Goal: Task Accomplishment & Management: Manage account settings

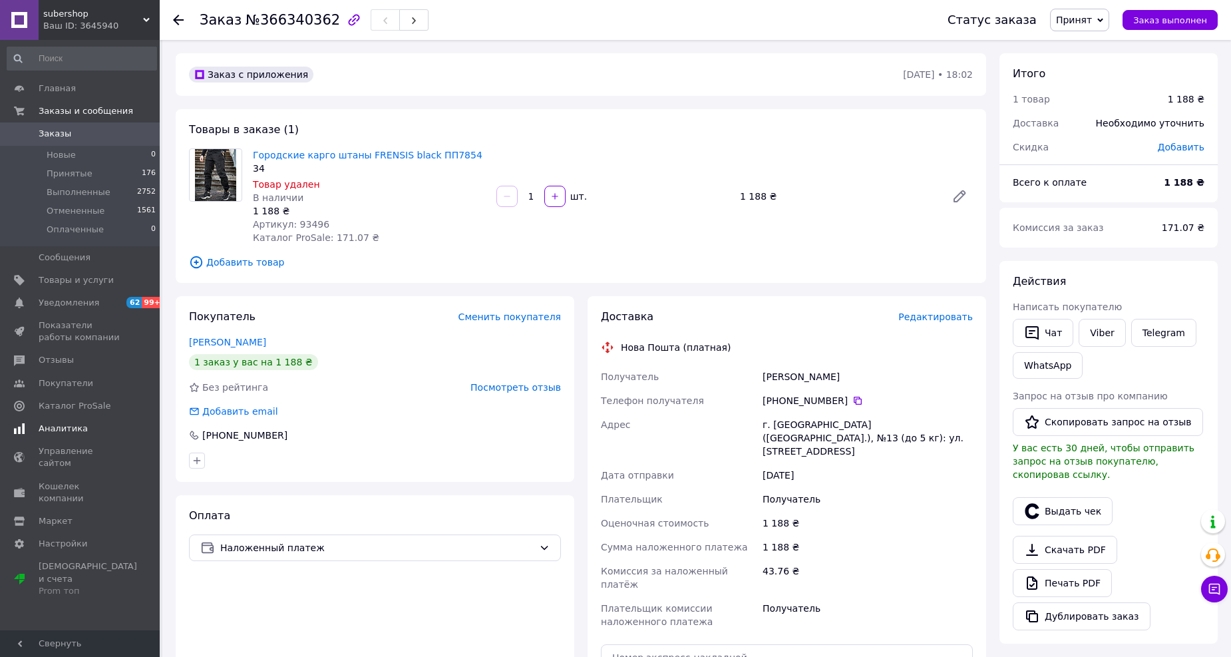
click at [98, 431] on span "Аналитика" at bounding box center [81, 429] width 85 height 12
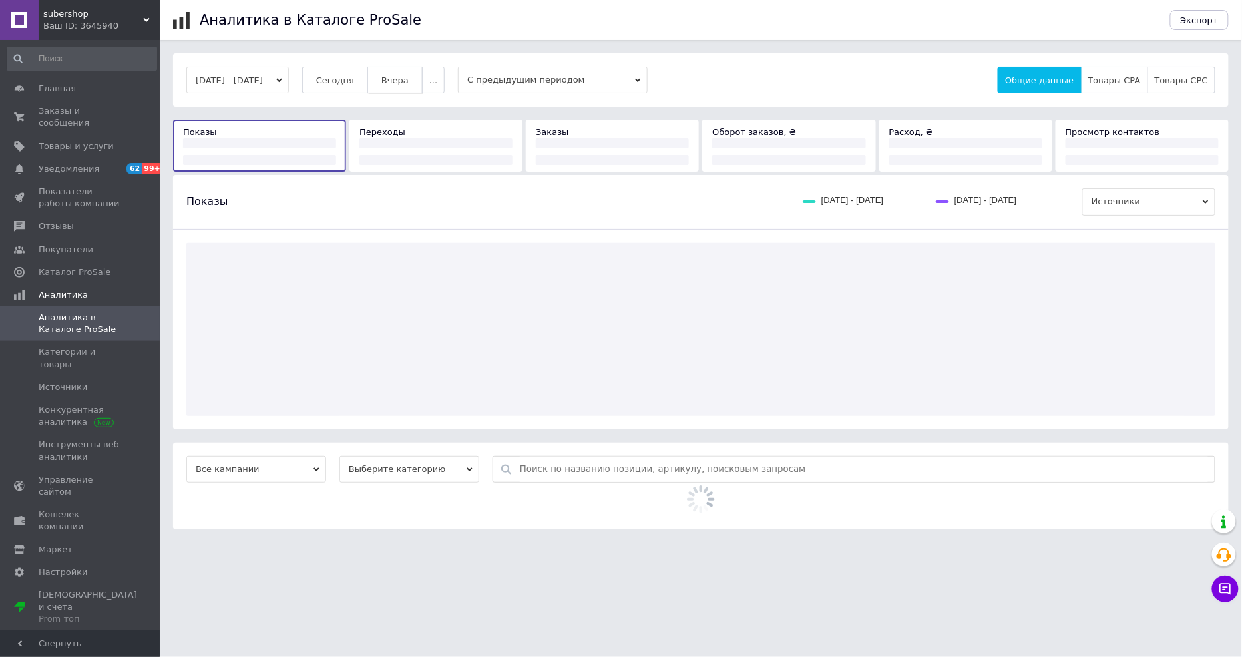
click at [408, 78] on span "Вчера" at bounding box center [394, 80] width 27 height 10
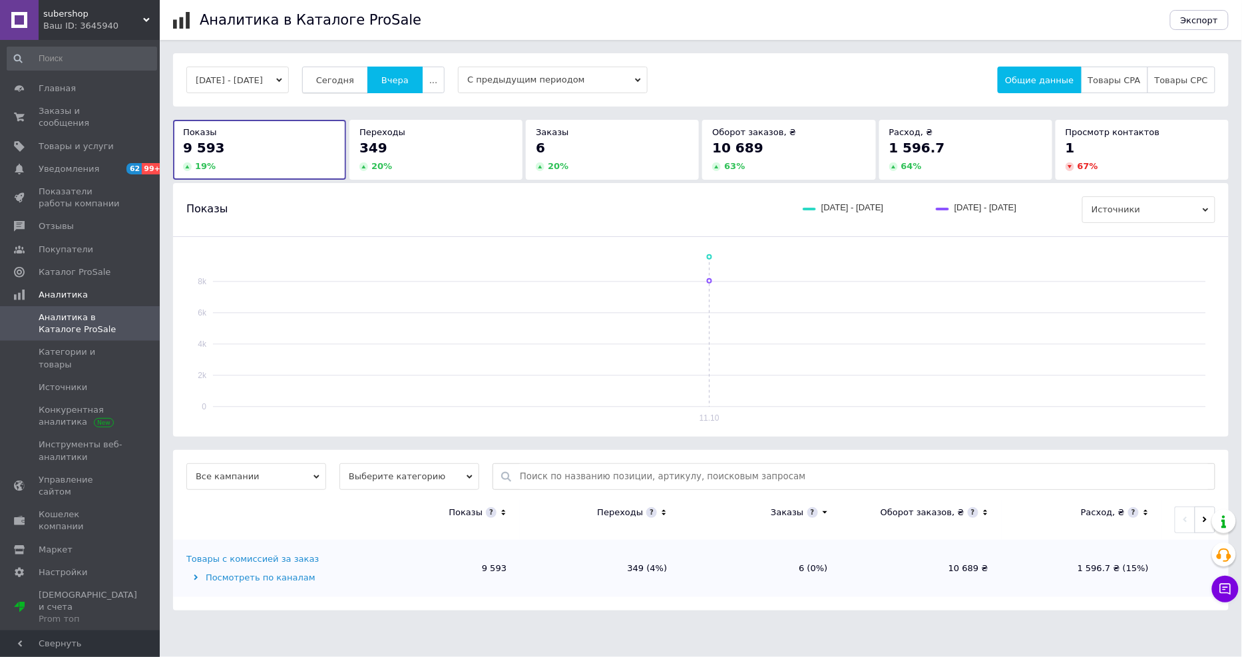
click at [354, 79] on span "Сегодня" at bounding box center [335, 80] width 38 height 10
click at [98, 220] on span "Отзывы" at bounding box center [81, 226] width 85 height 12
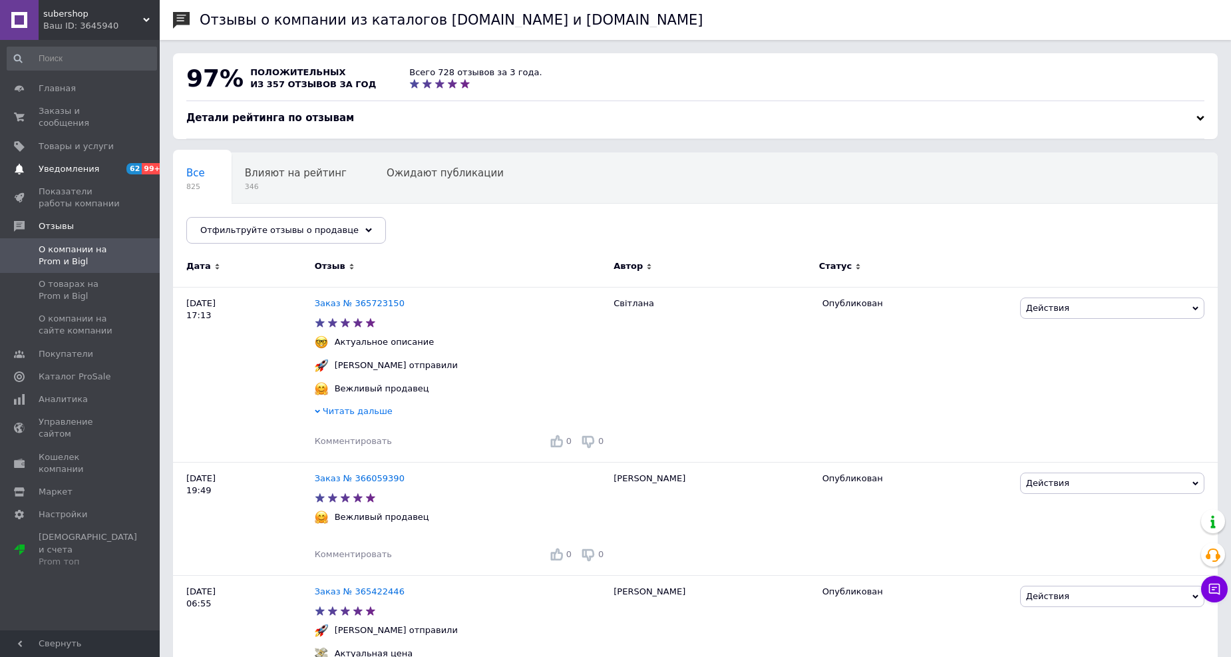
click at [85, 158] on link "Уведомления 62 99+" at bounding box center [82, 169] width 164 height 23
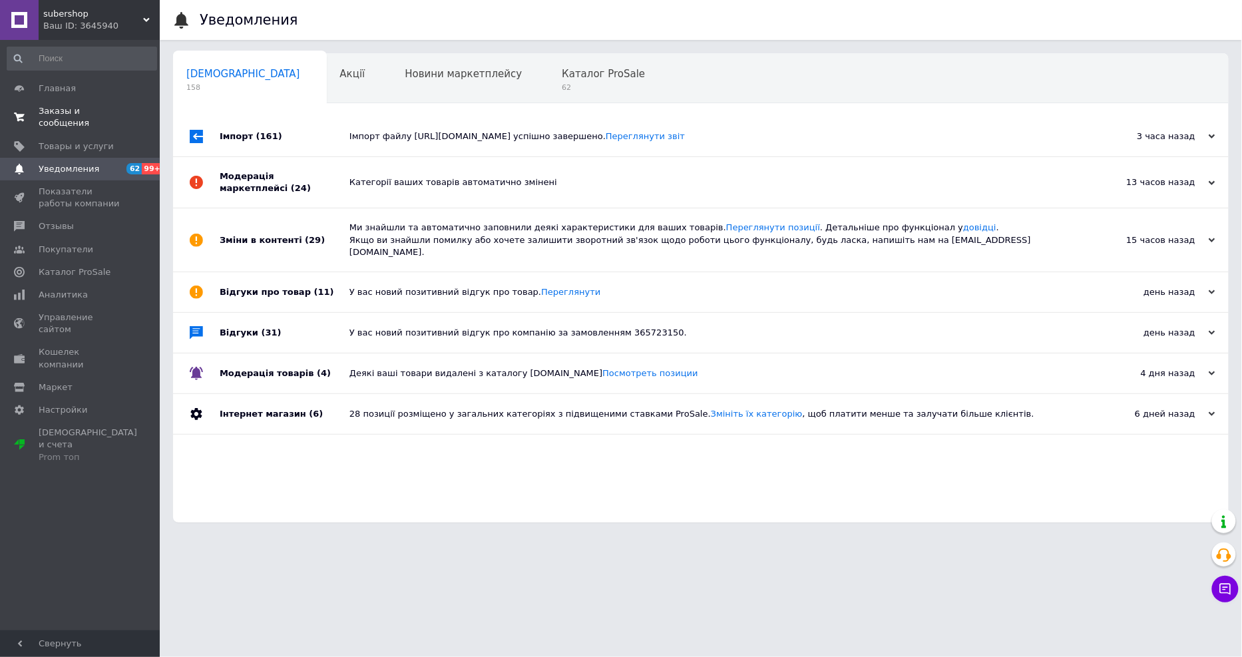
click at [91, 114] on span "Заказы и сообщения" at bounding box center [81, 117] width 85 height 24
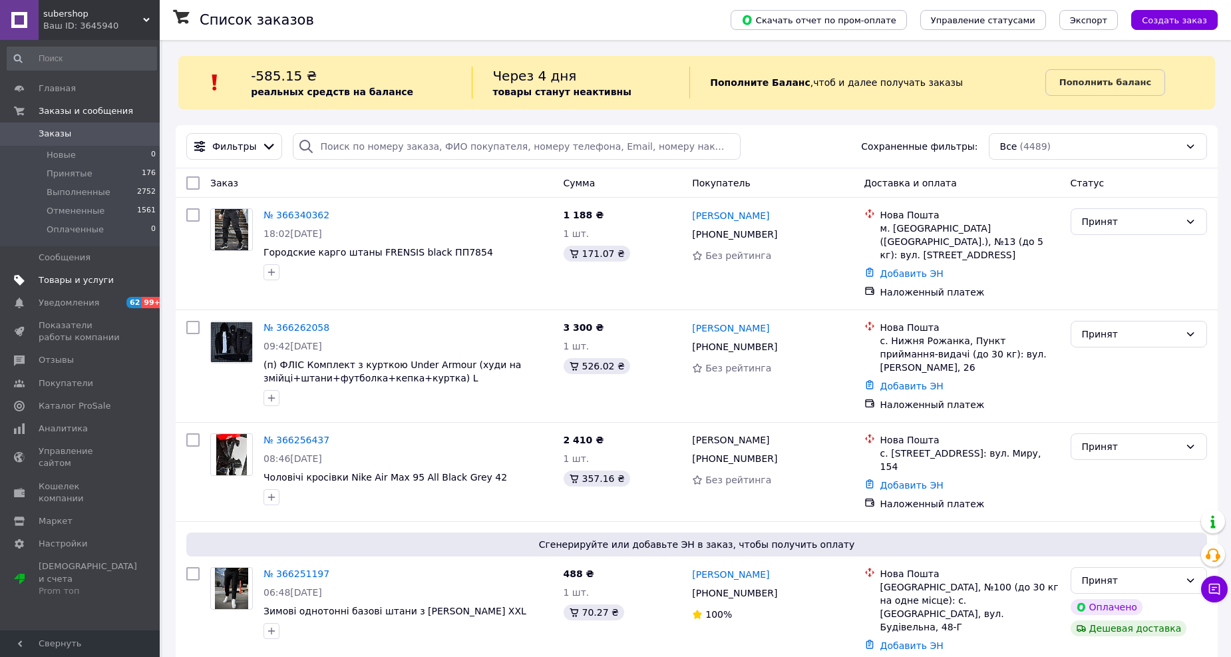
click at [82, 282] on span "Товары и услуги" at bounding box center [76, 280] width 75 height 12
